Goal: Task Accomplishment & Management: Complete application form

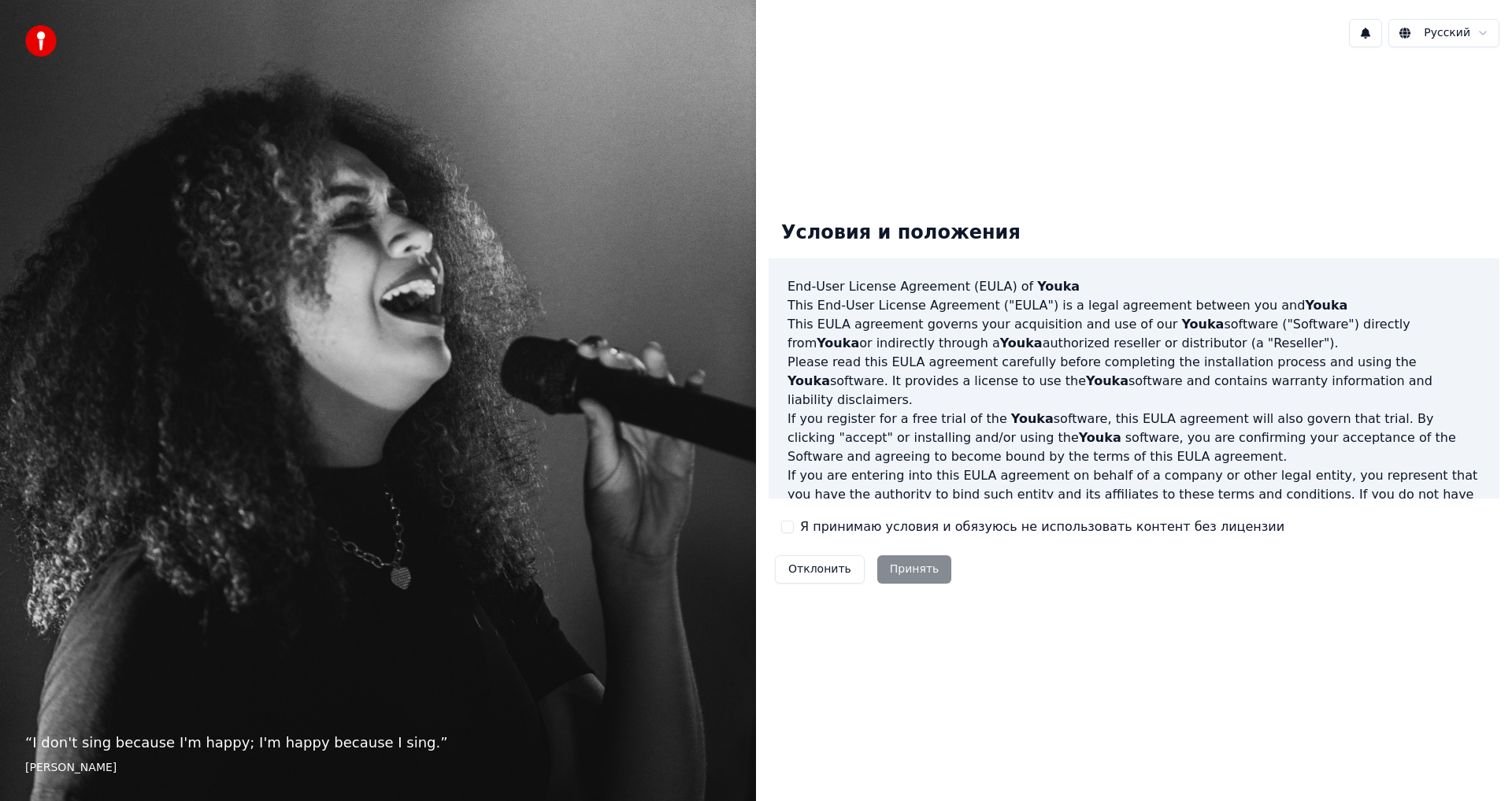
click at [792, 529] on button "Я принимаю условия и обязуюсь не использовать контент без лицензии" at bounding box center [788, 526] width 13 height 13
click at [879, 583] on button "Принять" at bounding box center [914, 568] width 75 height 28
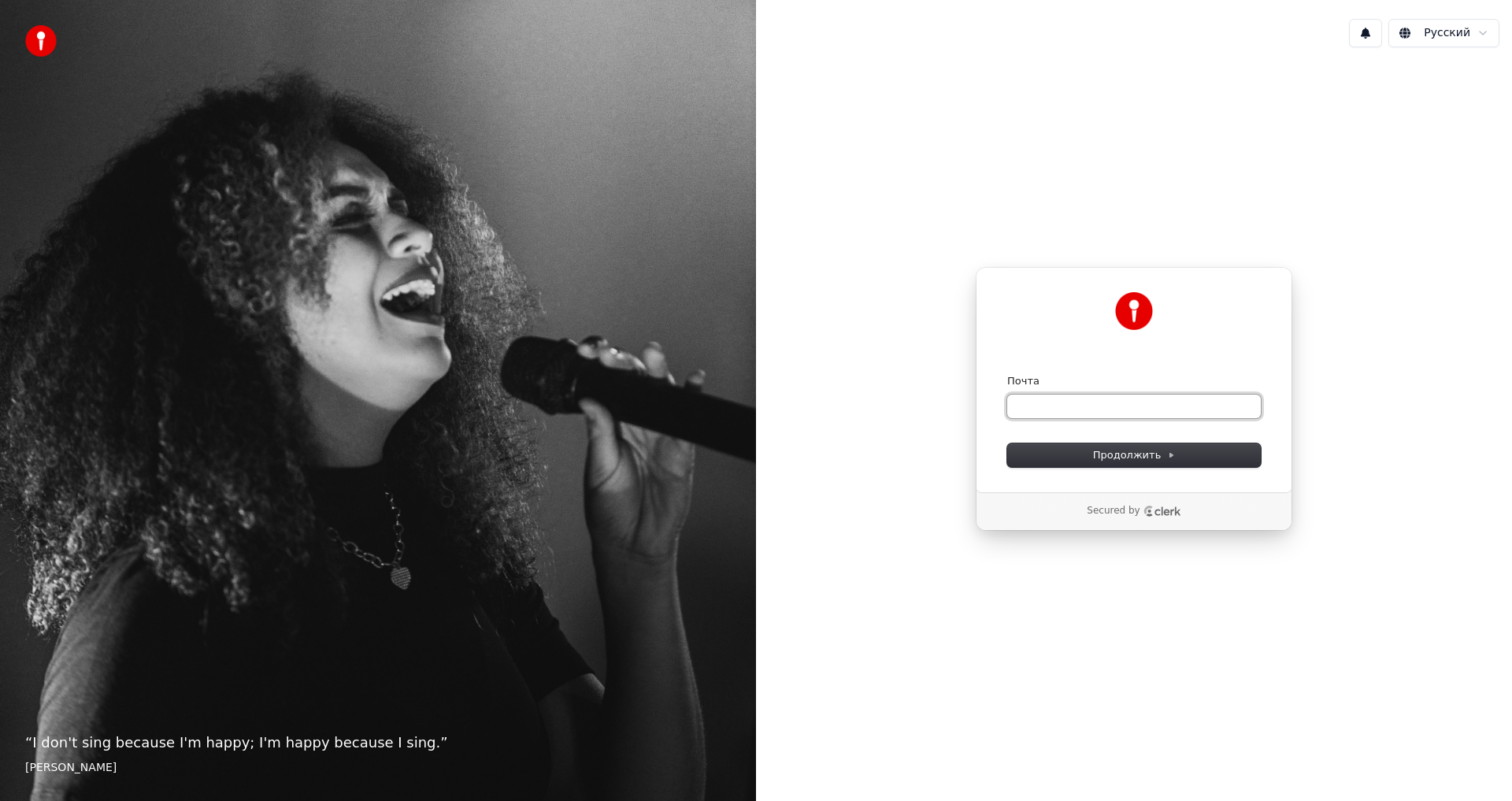
click at [1082, 406] on input "Почта" at bounding box center [1134, 405] width 254 height 23
click at [1093, 417] on input "Почта" at bounding box center [1134, 405] width 254 height 23
click at [1089, 416] on input "Почта" at bounding box center [1134, 405] width 254 height 23
click at [1123, 459] on span "Продолжить" at bounding box center [1134, 455] width 82 height 15
click at [1443, 29] on html "“ I don't sing because I'm happy; I'm happy because I sing. ” [PERSON_NAME] Рус…" at bounding box center [756, 400] width 1512 height 801
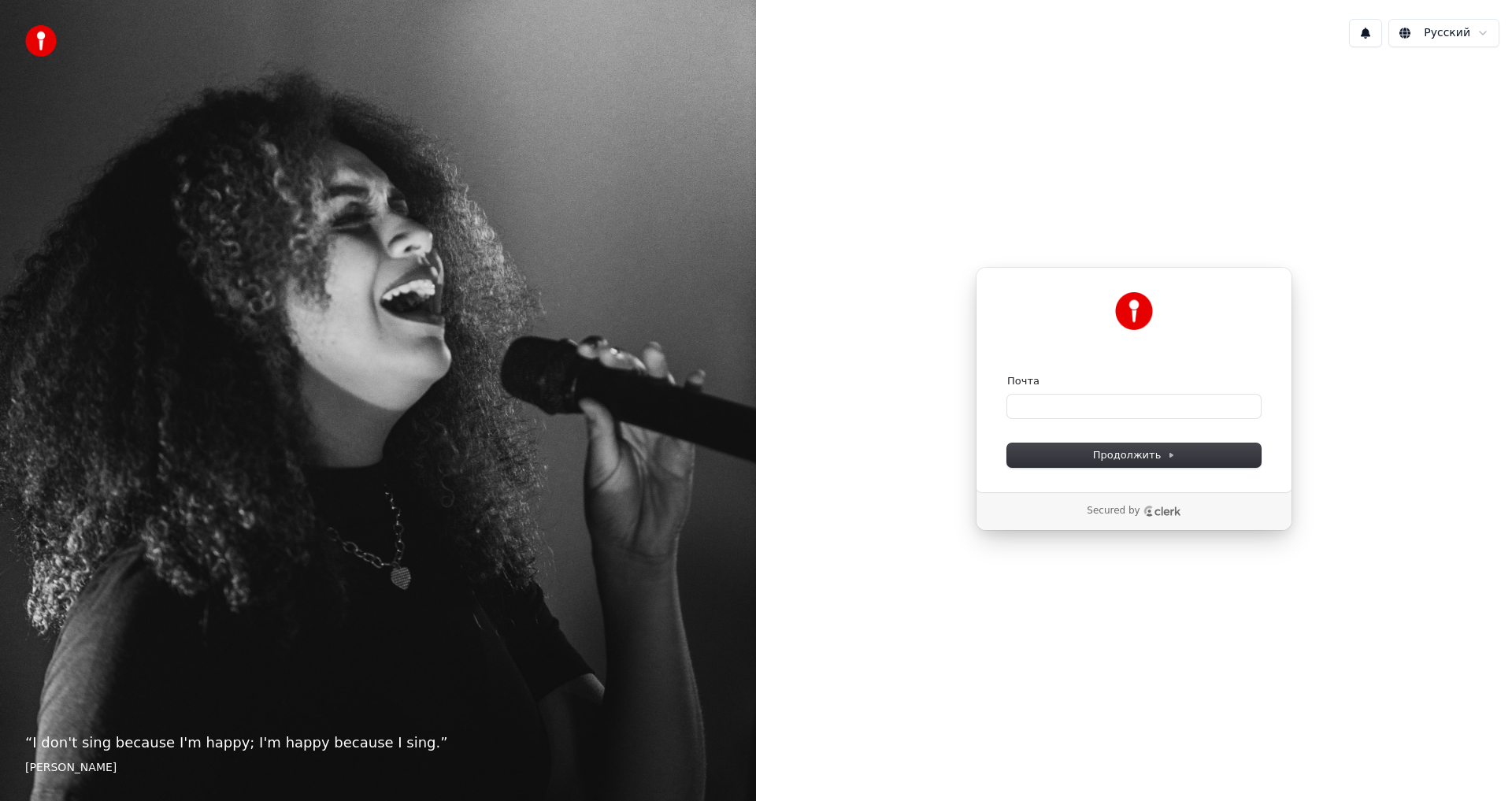
click at [1376, 27] on html "“ I don't sing because I'm happy; I'm happy because I sing. ” [PERSON_NAME] Рус…" at bounding box center [756, 400] width 1512 height 801
click at [1442, 28] on html "“ I don't sing because I'm happy; I'm happy because I sing. ” [PERSON_NAME] Рус…" at bounding box center [756, 400] width 1512 height 801
click at [988, 139] on html "“ I don't sing because I'm happy; I'm happy because I sing. ” [PERSON_NAME] Рус…" at bounding box center [756, 400] width 1512 height 801
